Goal: Information Seeking & Learning: Learn about a topic

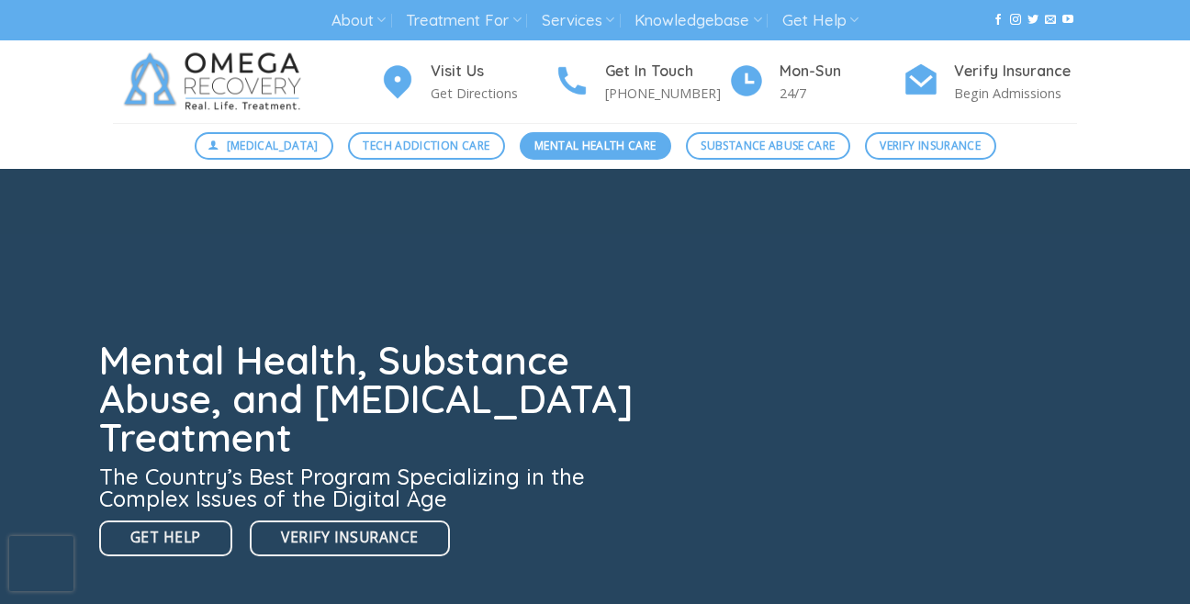
click at [562, 144] on span "Mental Health Care" at bounding box center [595, 145] width 121 height 17
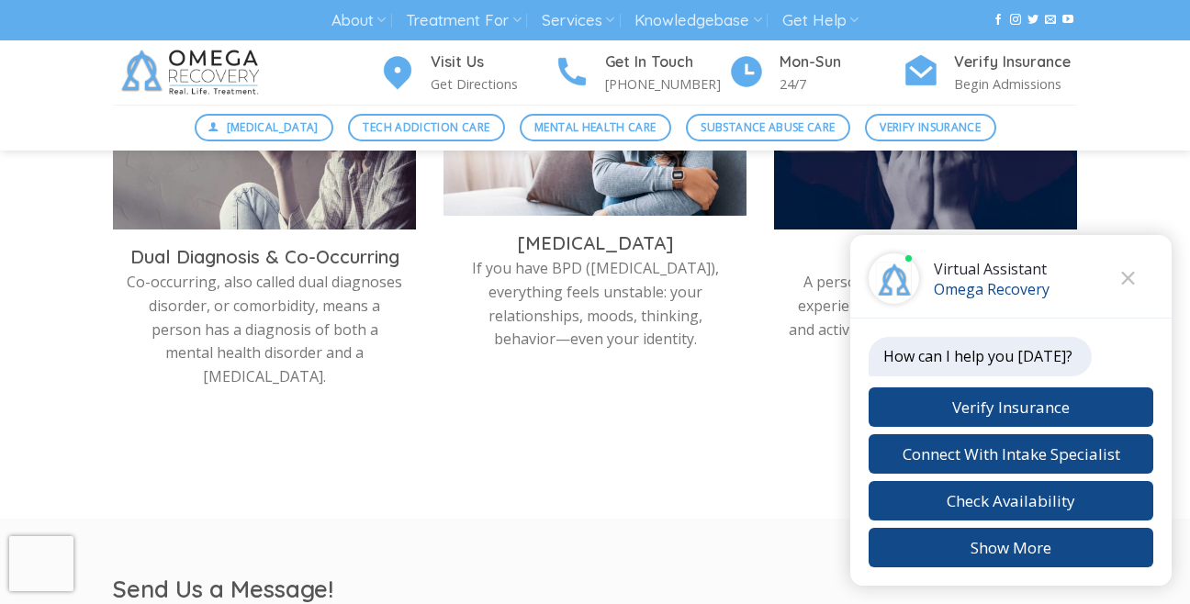
scroll to position [1073, 0]
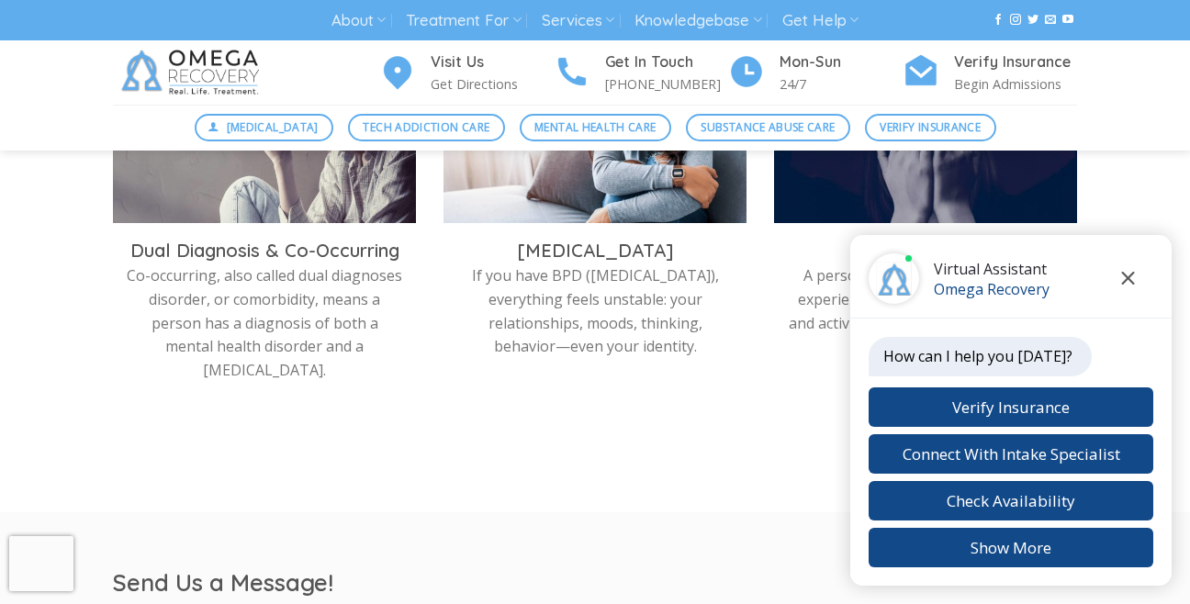
click at [1128, 283] on icon "Close chat" at bounding box center [1128, 278] width 14 height 13
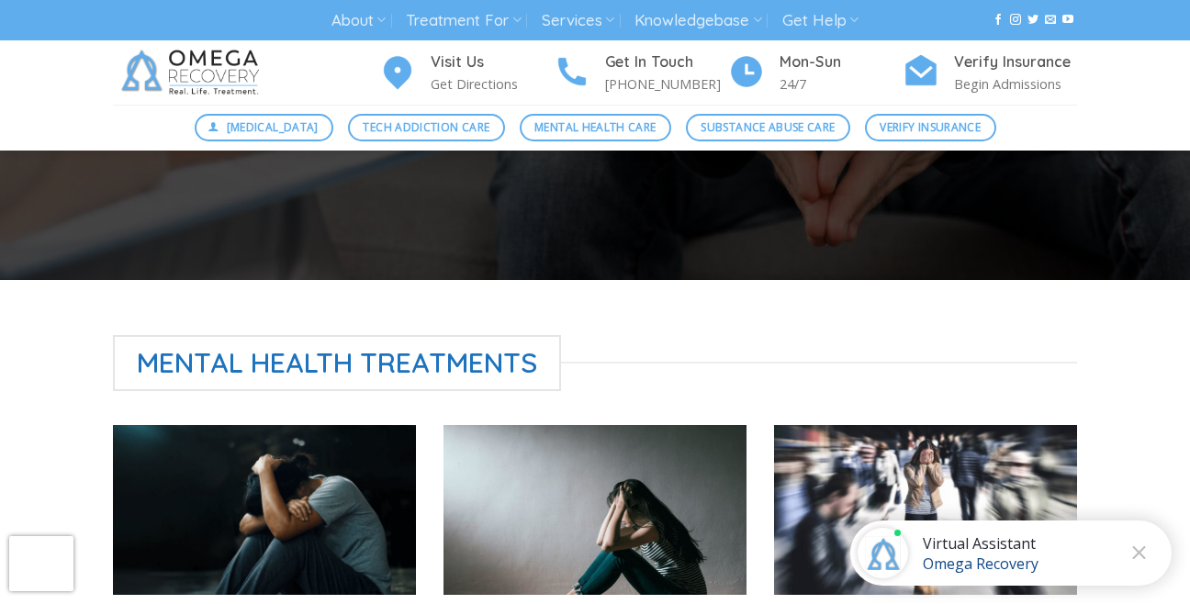
scroll to position [332, 0]
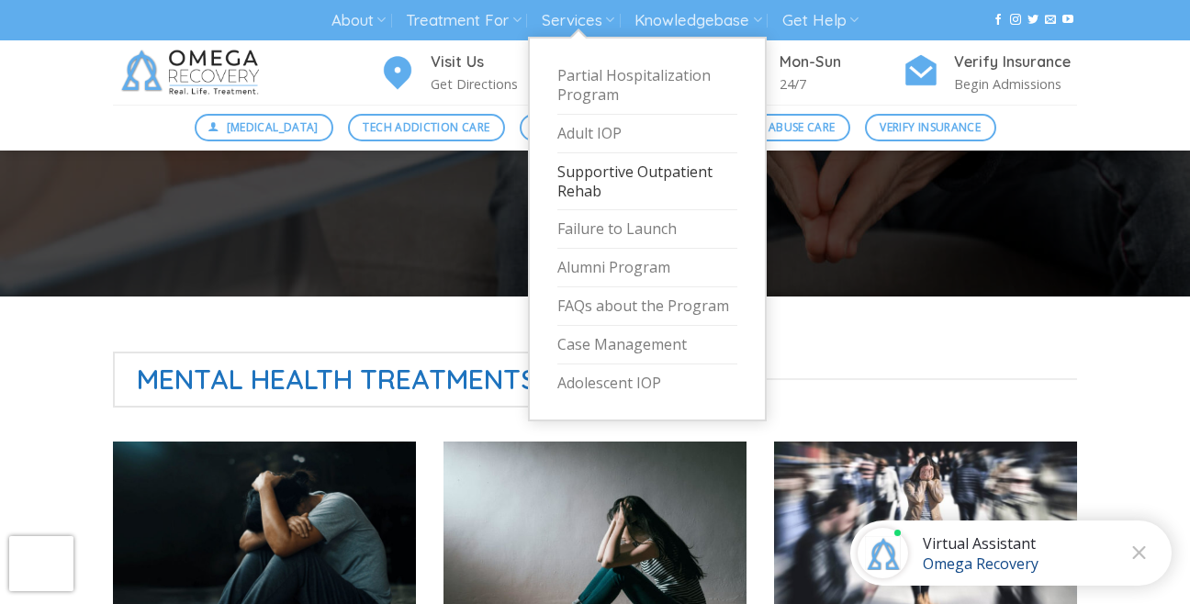
click at [622, 179] on link "Supportive Outpatient Rehab" at bounding box center [648, 182] width 180 height 58
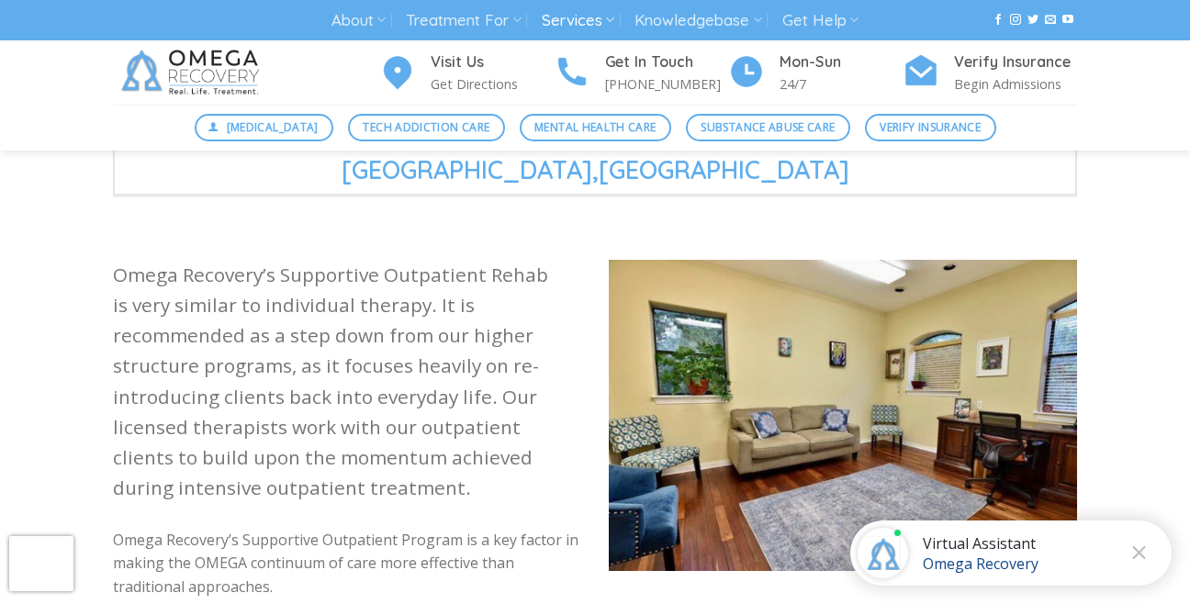
scroll to position [356, 0]
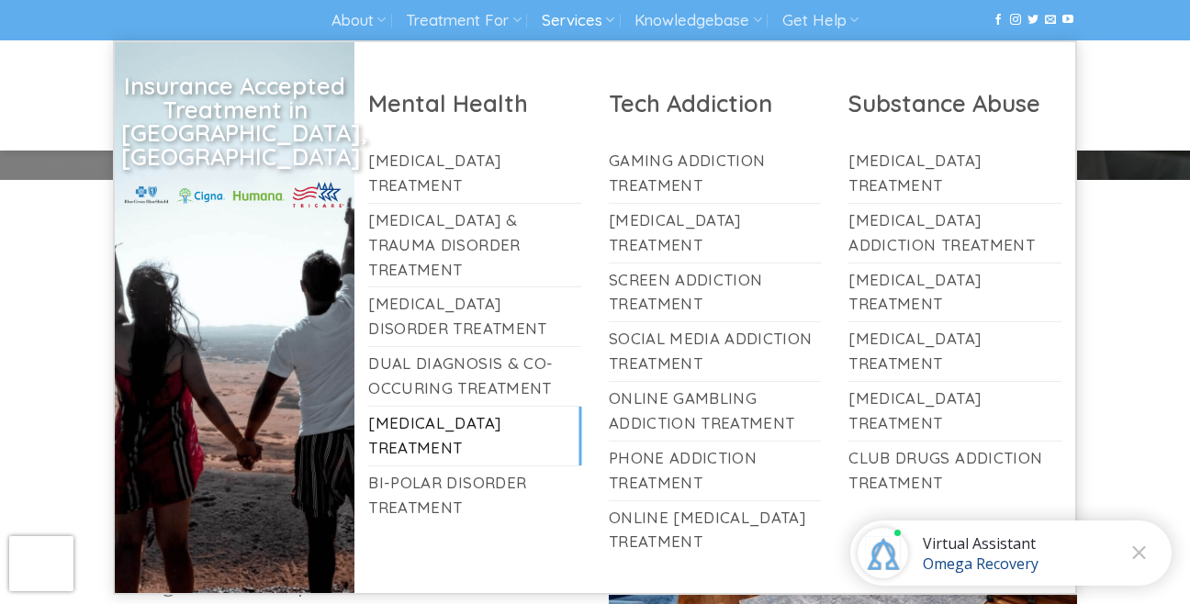
click at [466, 407] on link "[MEDICAL_DATA] Treatment" at bounding box center [474, 436] width 213 height 59
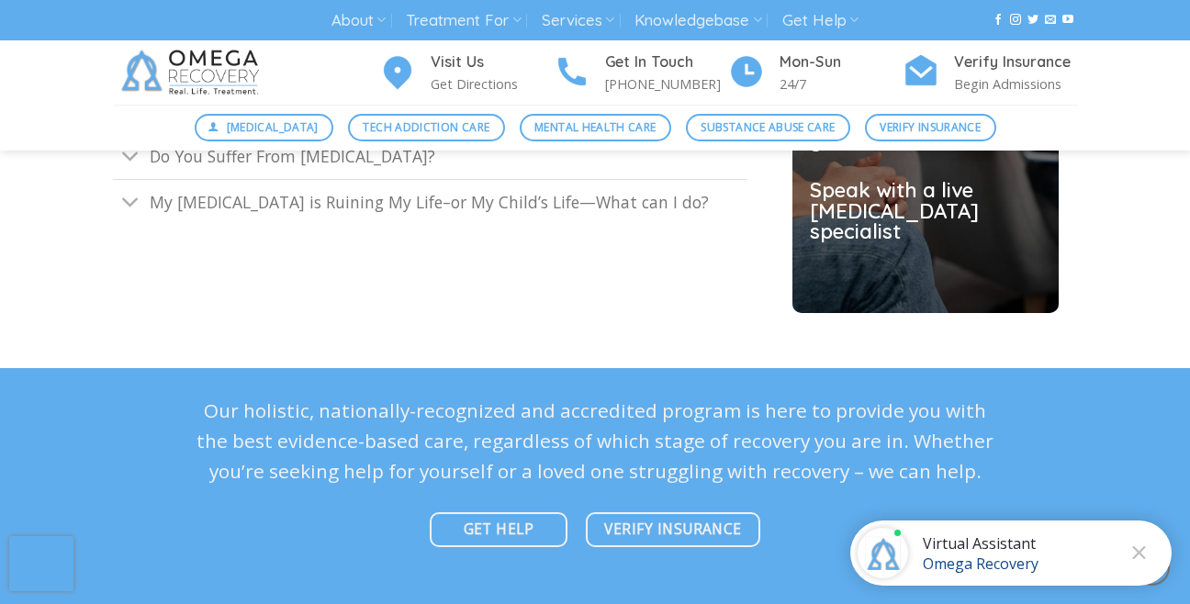
scroll to position [4871, 0]
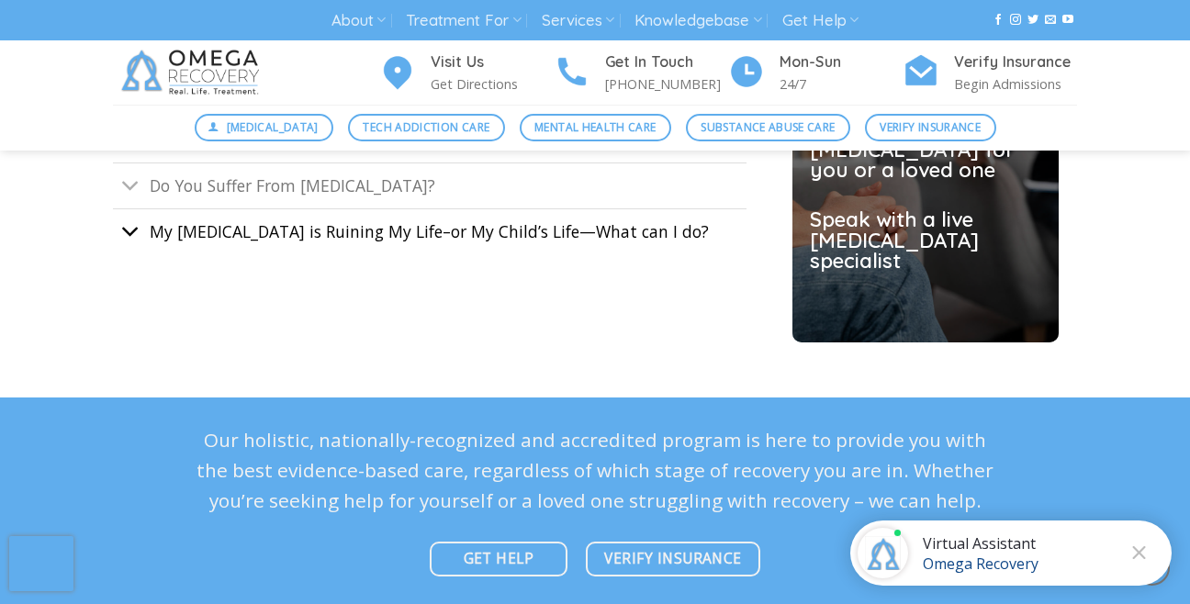
click at [132, 238] on icon "Toggle" at bounding box center [130, 232] width 19 height 34
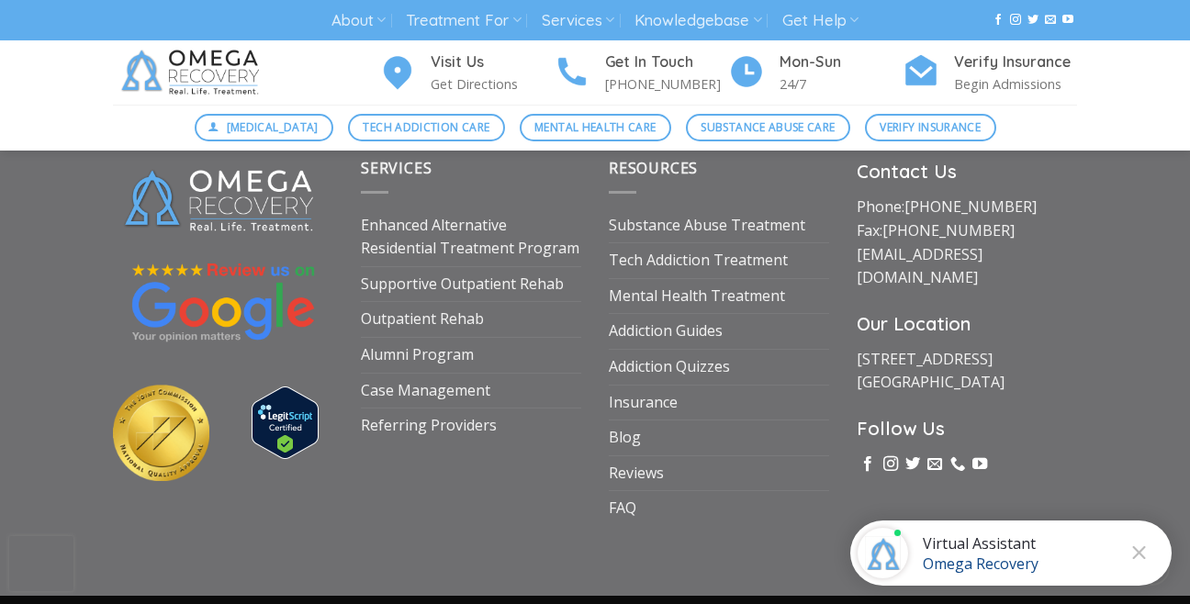
scroll to position [6533, 0]
click at [394, 428] on link "Referring Providers" at bounding box center [429, 425] width 136 height 35
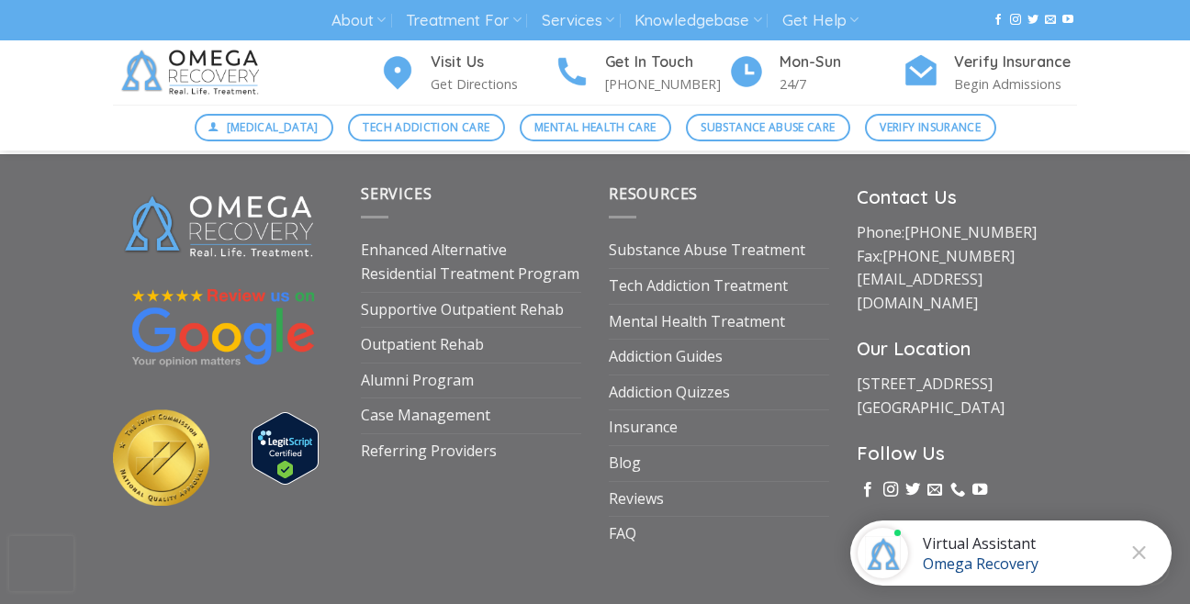
scroll to position [3153, 0]
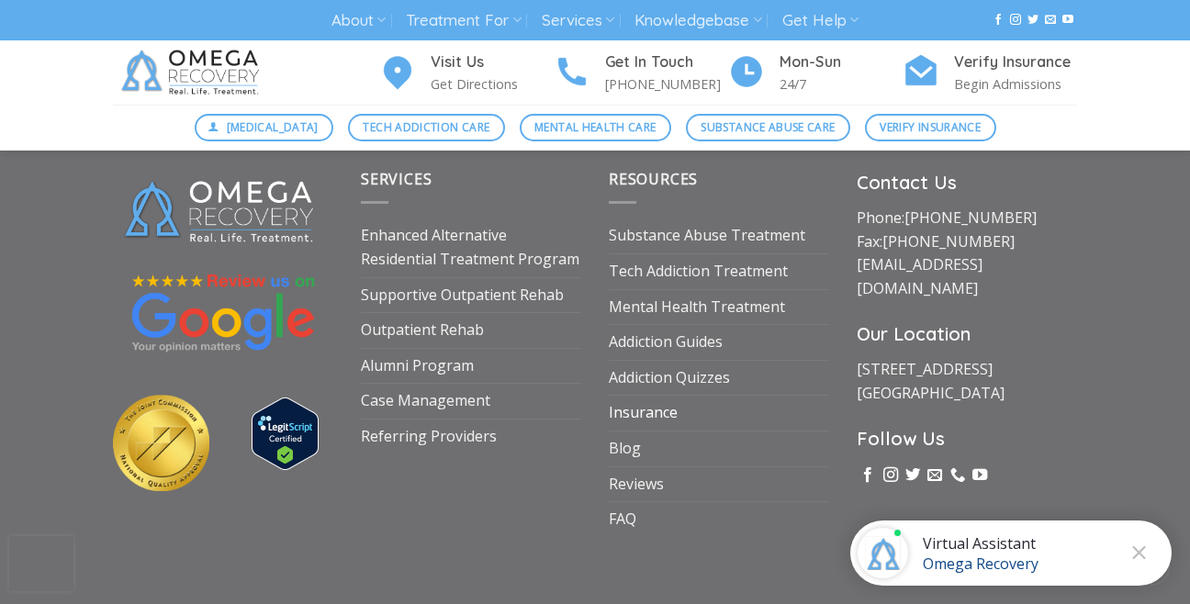
click at [658, 406] on link "Insurance" at bounding box center [643, 413] width 69 height 35
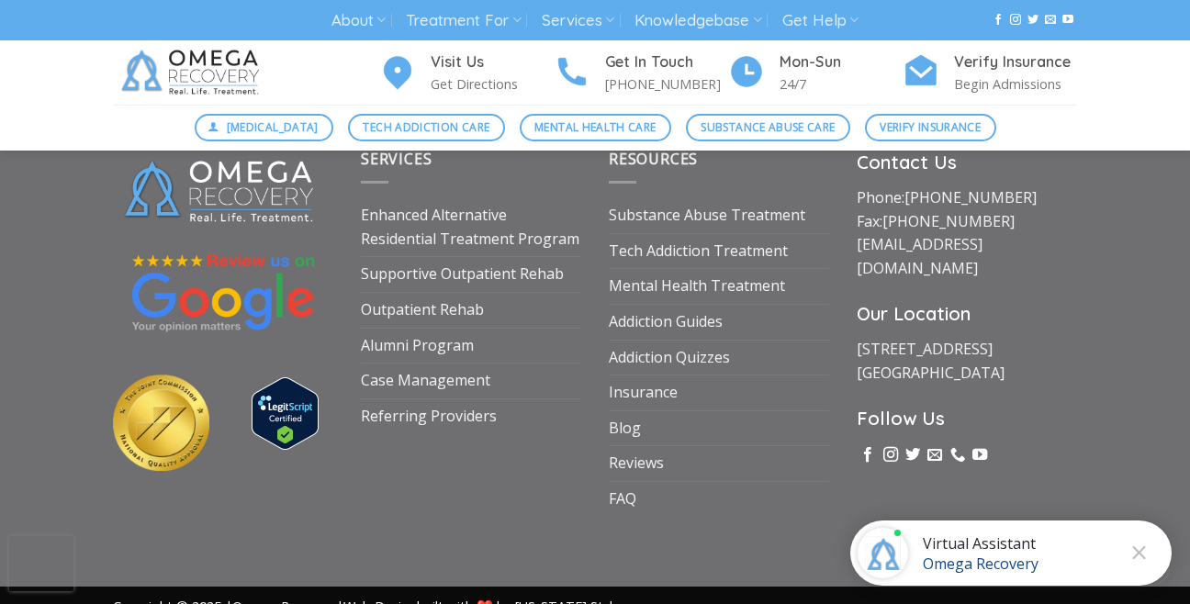
scroll to position [2825, 0]
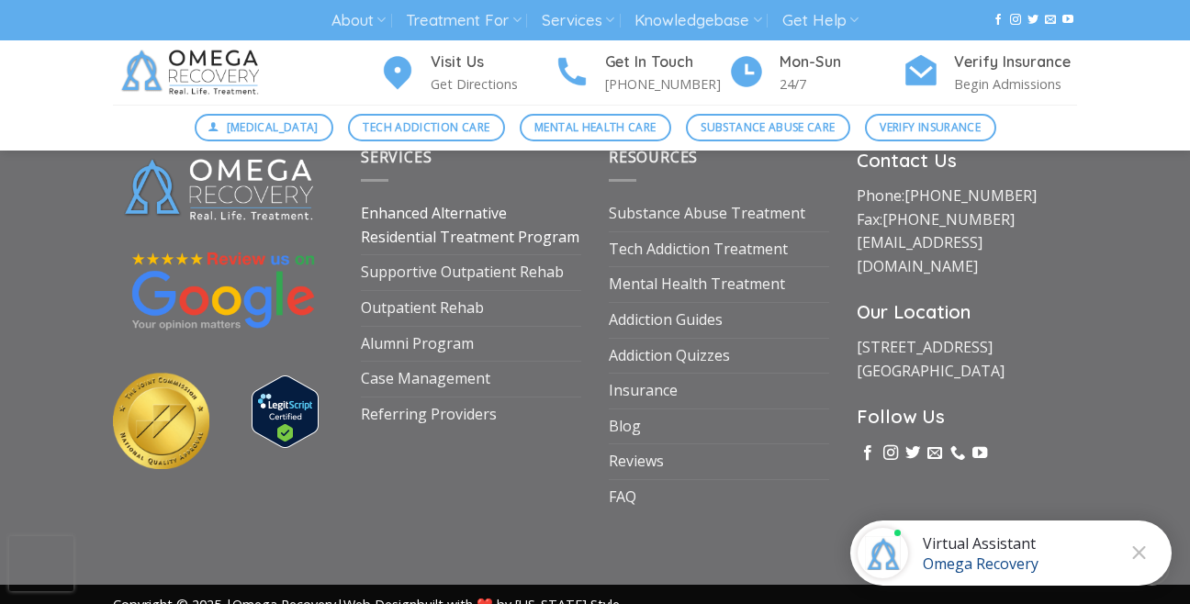
click at [518, 231] on link "Enhanced Alternative Residential Treatment Program" at bounding box center [471, 226] width 220 height 58
